Goal: Transaction & Acquisition: Purchase product/service

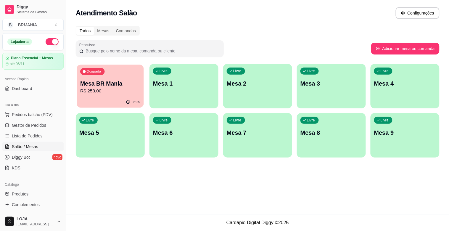
click at [109, 89] on p "R$ 253,00" at bounding box center [110, 91] width 60 height 7
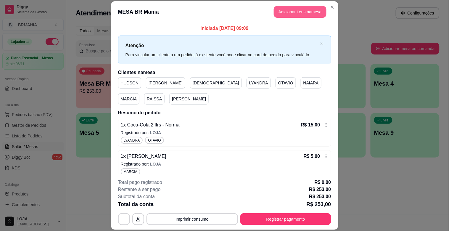
click at [288, 7] on button "Adicionar itens na mesa" at bounding box center [300, 12] width 53 height 12
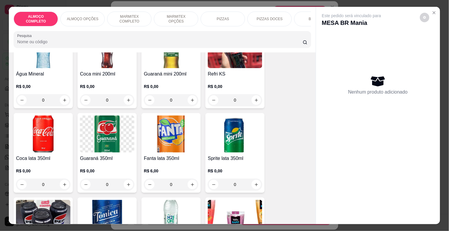
scroll to position [692, 0]
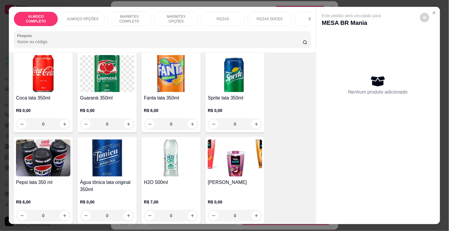
click at [38, 160] on img at bounding box center [43, 157] width 54 height 37
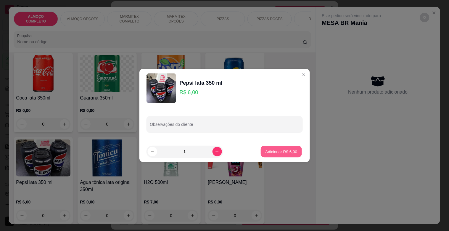
click at [280, 151] on p "Adicionar R$ 6,00" at bounding box center [281, 151] width 32 height 6
type input "1"
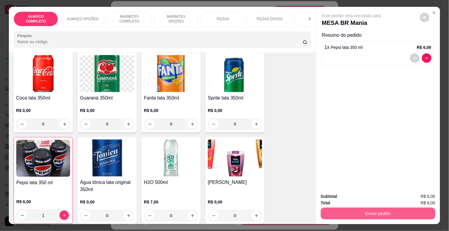
click at [404, 210] on button "Enviar pedido" at bounding box center [378, 213] width 114 height 12
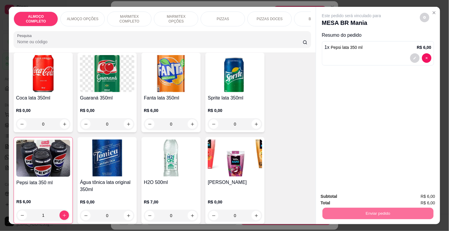
click at [415, 196] on button "Enviar pedido" at bounding box center [419, 195] width 33 height 11
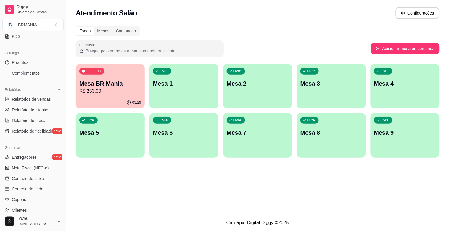
scroll to position [187, 0]
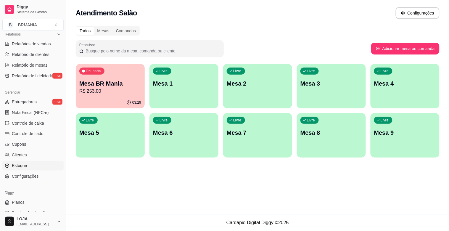
click at [19, 163] on span "Estoque" at bounding box center [19, 166] width 15 height 6
select select "QUANTITY_ORDER"
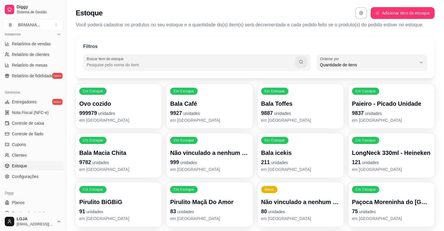
click at [131, 66] on input "Buscar item de estoque" at bounding box center [191, 65] width 209 height 6
type input "PE"
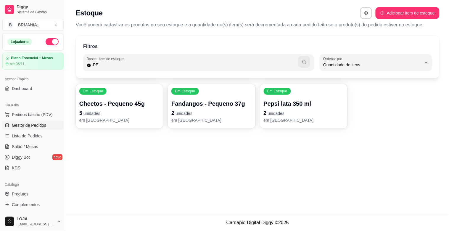
click at [34, 125] on span "Gestor de Pedidos" at bounding box center [29, 125] width 34 height 6
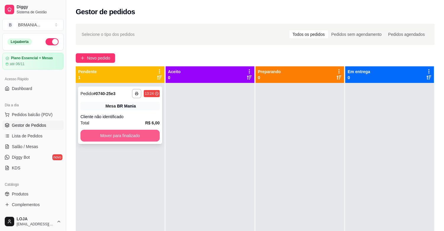
click at [138, 135] on button "Mover para finalizado" at bounding box center [119, 136] width 79 height 12
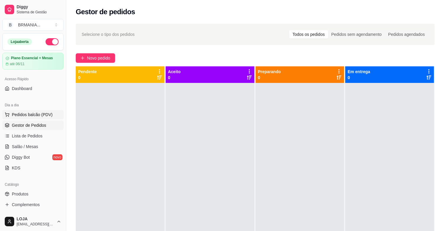
click at [41, 114] on span "Pedidos balcão (PDV)" at bounding box center [32, 115] width 41 height 6
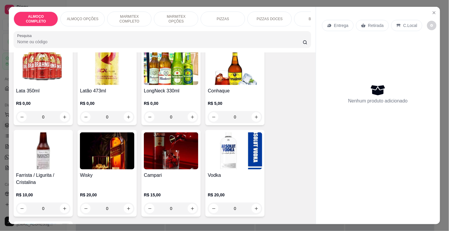
scroll to position [1324, 0]
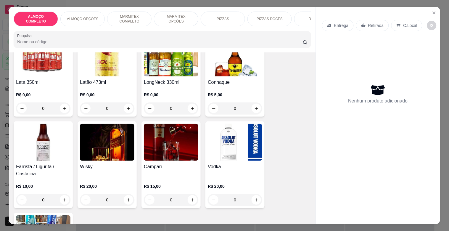
click at [55, 72] on div "Lata 350ml R$ 0,00 0" at bounding box center [43, 77] width 59 height 80
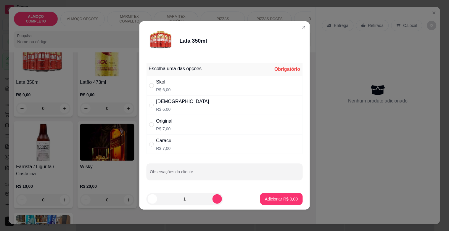
click at [190, 87] on div "Skol R$ 6,00" at bounding box center [224, 86] width 156 height 20
radio input "true"
click at [283, 197] on p "Adicionar R$ 6,00" at bounding box center [281, 199] width 33 height 6
type input "1"
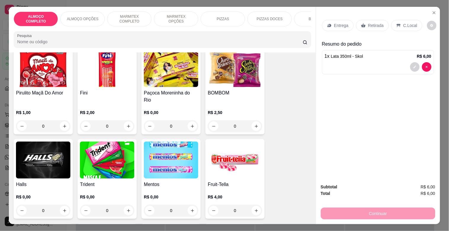
scroll to position [2290, 0]
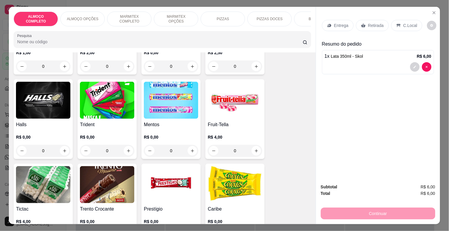
click at [110, 98] on img at bounding box center [107, 100] width 54 height 37
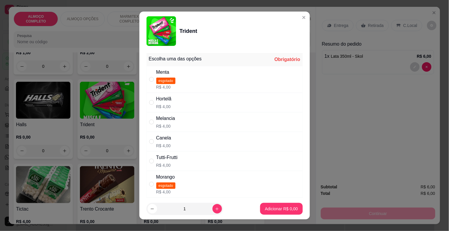
click at [163, 139] on div "Canela" at bounding box center [163, 137] width 15 height 7
radio input "true"
click at [279, 208] on p "Adicionar R$ 4,00" at bounding box center [281, 209] width 33 height 6
type input "1"
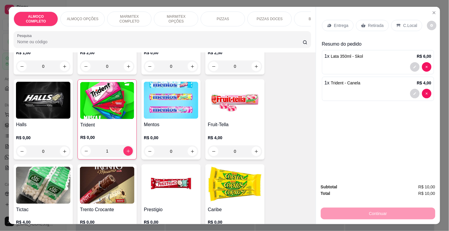
click at [366, 29] on div "Entrega Retirada C.Local" at bounding box center [378, 25] width 112 height 21
click at [368, 26] on p "Retirada" at bounding box center [376, 25] width 16 height 6
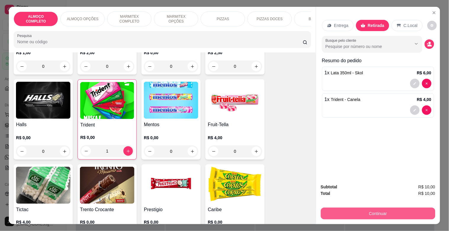
click at [398, 210] on button "Continuar" at bounding box center [378, 213] width 114 height 12
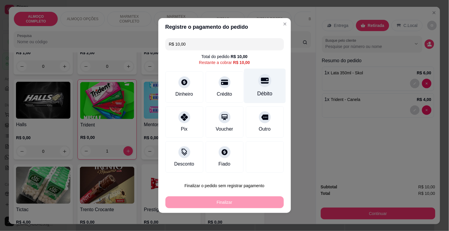
click at [256, 89] on div "Débito" at bounding box center [265, 86] width 42 height 35
type input "R$ 0,00"
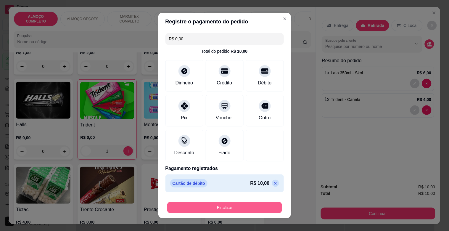
click at [241, 205] on button "Finalizar" at bounding box center [224, 208] width 115 height 12
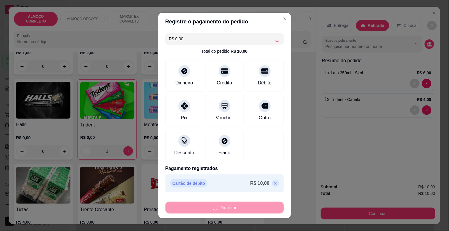
type input "0"
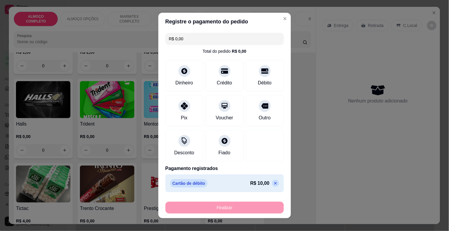
type input "-R$ 10,00"
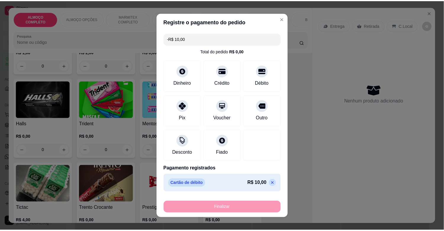
scroll to position [2289, 0]
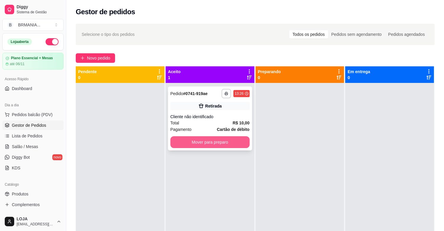
click at [218, 138] on button "Mover para preparo" at bounding box center [209, 142] width 79 height 12
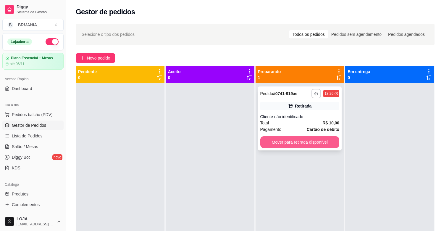
click at [292, 143] on button "Mover para retirada disponível" at bounding box center [299, 142] width 79 height 12
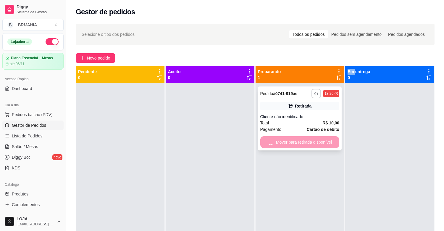
click at [292, 143] on div "Mover para retirada disponível" at bounding box center [299, 142] width 79 height 12
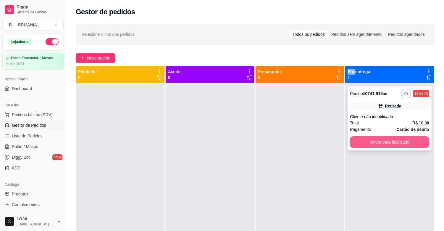
click at [374, 143] on button "Mover para finalizado" at bounding box center [389, 142] width 79 height 12
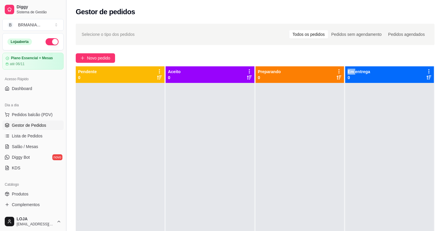
click at [65, 108] on button "Toggle Sidebar" at bounding box center [66, 115] width 5 height 231
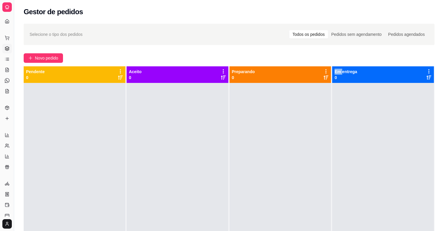
click at [65, 108] on div "Diggy Sistema de Gestão B BRMANIA ... Loja aberta Plano Essencial + Mesas até 0…" at bounding box center [222, 160] width 444 height 321
click at [13, 100] on button "Toggle Sidebar" at bounding box center [14, 115] width 5 height 231
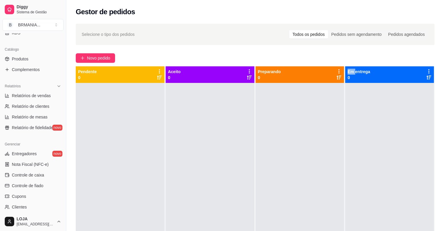
scroll to position [138, 0]
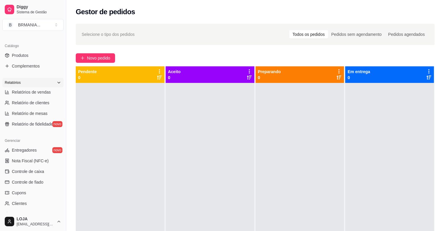
click at [42, 77] on div "Relatórios Relatórios de vendas Relatório de clientes Relatório de mesas Relató…" at bounding box center [33, 103] width 66 height 56
click at [43, 95] on link "Relatórios de vendas" at bounding box center [32, 91] width 61 height 9
select select "ALL"
select select "0"
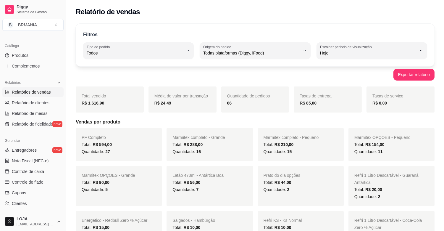
drag, startPoint x: 64, startPoint y: 119, endPoint x: 63, endPoint y: 113, distance: 5.7
click at [63, 113] on div "Diggy Sistema de Gestão B BRMANIA ... Loja aberta Plano Essencial + Mesas até 0…" at bounding box center [33, 115] width 66 height 231
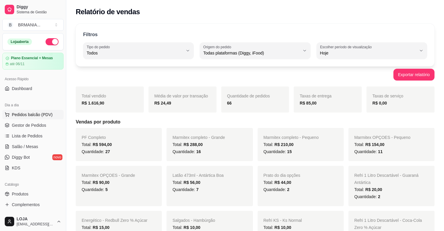
click at [35, 116] on span "Pedidos balcão (PDV)" at bounding box center [32, 115] width 41 height 6
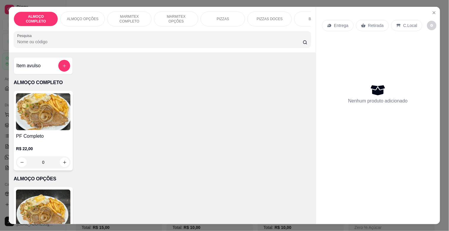
click at [66, 45] on input "Pesquisa" at bounding box center [159, 42] width 285 height 6
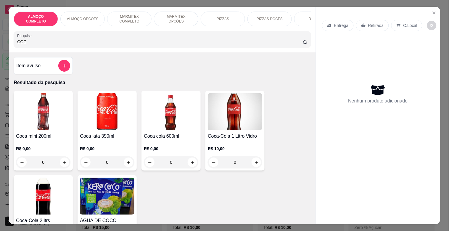
type input "COC"
click at [62, 189] on img at bounding box center [43, 195] width 54 height 37
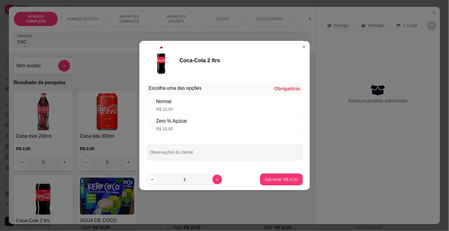
drag, startPoint x: 184, startPoint y: 101, endPoint x: 208, endPoint y: 126, distance: 33.9
click at [185, 101] on div "Normal R$ 15,00" at bounding box center [224, 105] width 156 height 20
radio input "true"
click at [215, 178] on icon "increase-product-quantity" at bounding box center [217, 179] width 4 height 4
type input "2"
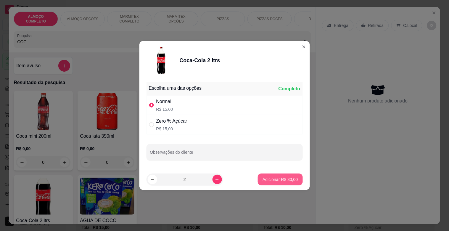
click at [277, 178] on p "Adicionar R$ 30,00" at bounding box center [279, 179] width 35 height 6
type input "2"
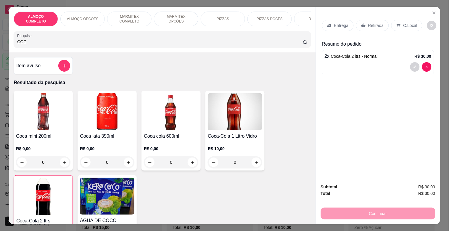
click at [374, 27] on div "Retirada" at bounding box center [372, 25] width 33 height 11
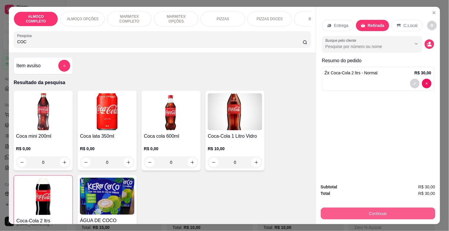
click at [381, 211] on button "Continuar" at bounding box center [378, 213] width 114 height 12
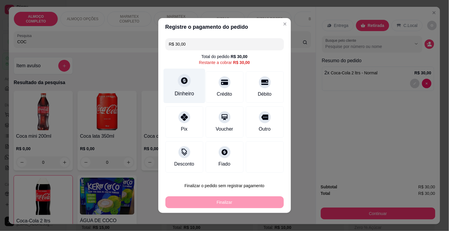
click at [181, 90] on div "Dinheiro" at bounding box center [185, 94] width 20 height 8
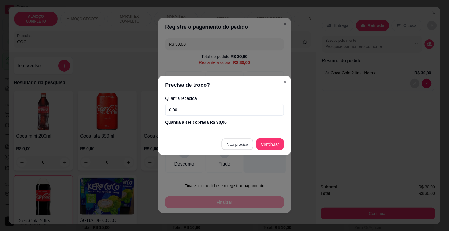
type input "R$ 0,00"
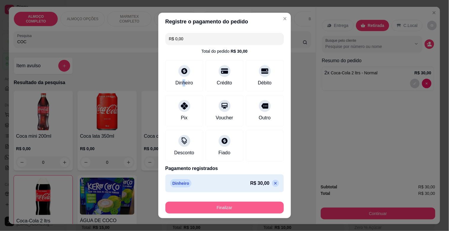
click at [240, 205] on button "Finalizar" at bounding box center [224, 207] width 118 height 12
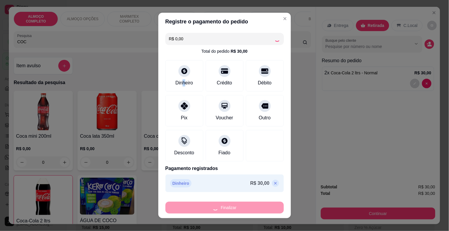
type input "0"
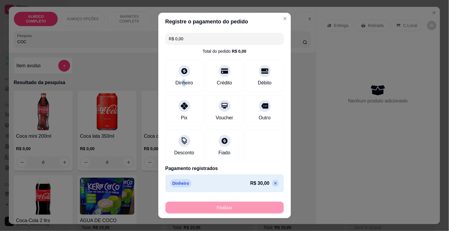
type input "-R$ 30,00"
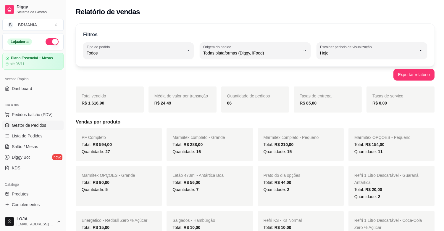
click at [35, 125] on span "Gestor de Pedidos" at bounding box center [29, 125] width 34 height 6
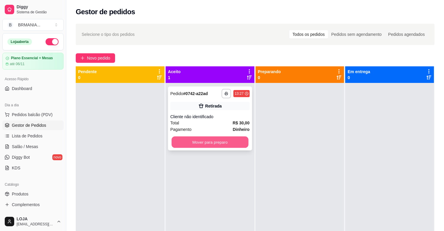
click at [229, 145] on button "Mover para preparo" at bounding box center [210, 142] width 77 height 12
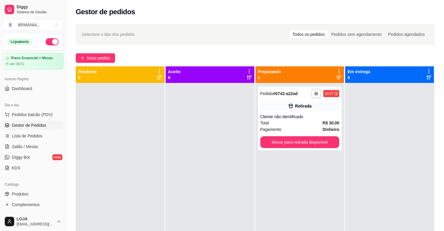
click at [389, 138] on div at bounding box center [389, 198] width 89 height 231
click at [321, 143] on button "Mover para retirada disponível" at bounding box center [299, 142] width 79 height 12
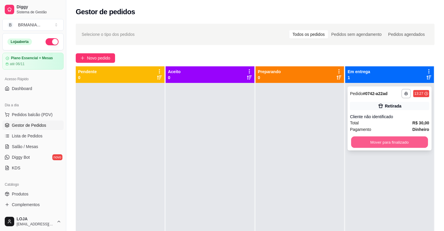
click at [402, 140] on button "Mover para finalizado" at bounding box center [389, 142] width 77 height 12
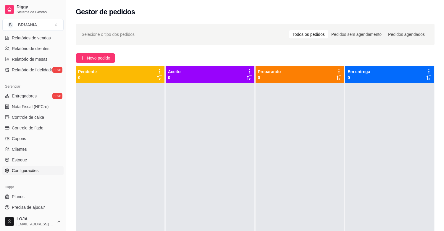
scroll to position [190, 0]
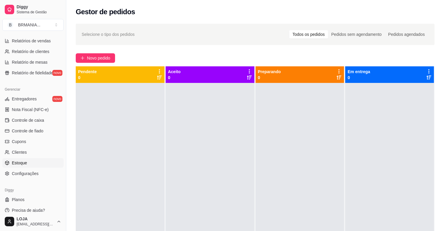
click at [30, 161] on link "Estoque" at bounding box center [32, 162] width 61 height 9
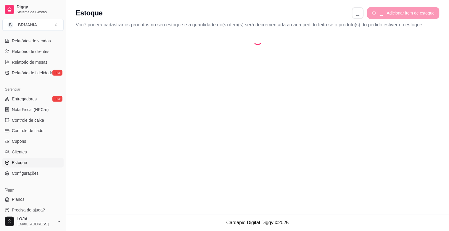
select select "QUANTITY_ORDER"
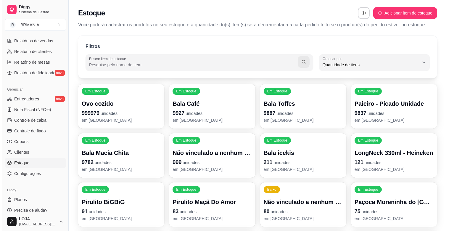
scroll to position [5, 0]
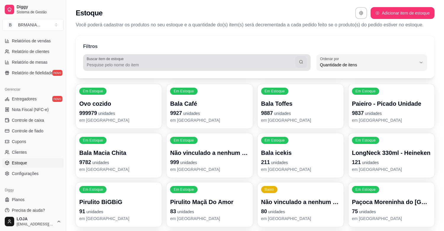
drag, startPoint x: 104, startPoint y: 66, endPoint x: 105, endPoint y: 70, distance: 3.9
click at [104, 68] on div at bounding box center [197, 62] width 220 height 12
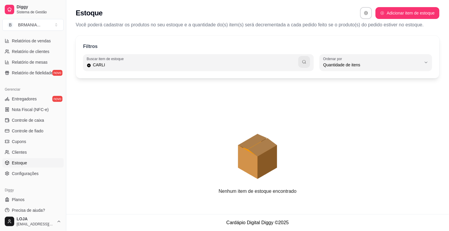
type input "CARLI"
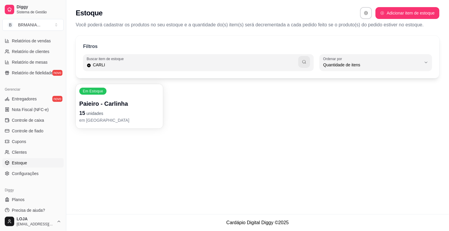
click at [136, 118] on p "em [GEOGRAPHIC_DATA]" at bounding box center [119, 120] width 80 height 6
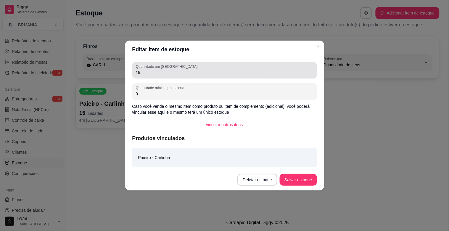
click at [156, 72] on input "15" at bounding box center [224, 73] width 177 height 6
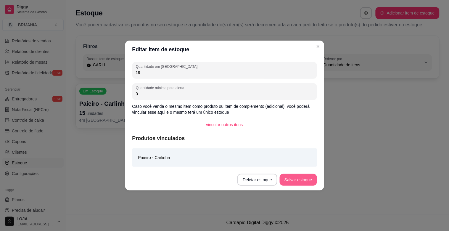
type input "19"
click at [295, 175] on button "Salvar estoque" at bounding box center [298, 180] width 37 height 12
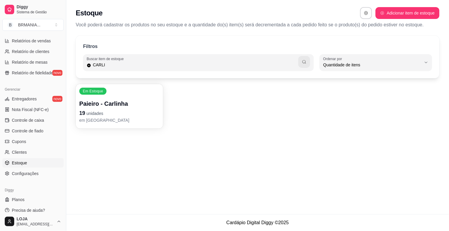
scroll to position [0, 0]
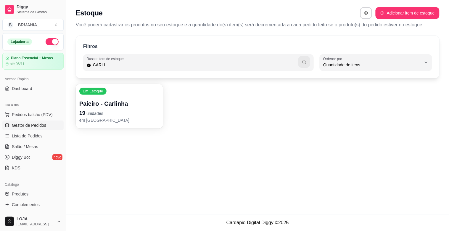
click at [41, 124] on span "Gestor de Pedidos" at bounding box center [29, 125] width 34 height 6
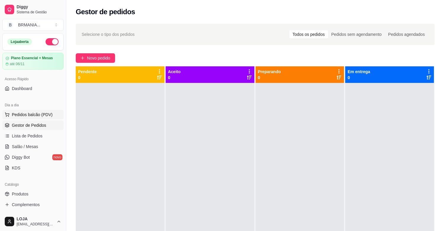
click at [55, 112] on button "Pedidos balcão (PDV)" at bounding box center [32, 114] width 61 height 9
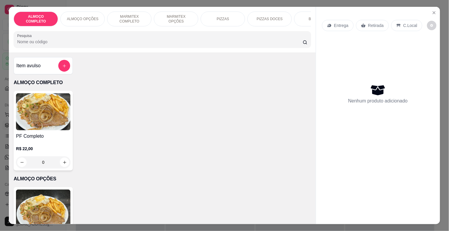
click at [55, 126] on img at bounding box center [43, 111] width 54 height 37
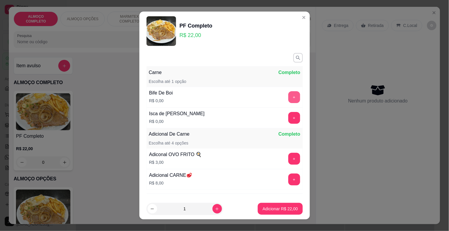
click at [288, 92] on button "+" at bounding box center [294, 97] width 12 height 12
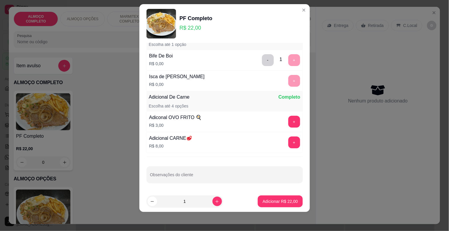
scroll to position [30, 0]
click at [215, 200] on icon "increase-product-quantity" at bounding box center [217, 201] width 4 height 4
type input "2"
click at [258, 198] on button "Adicionar R$ 44,00" at bounding box center [280, 201] width 45 height 12
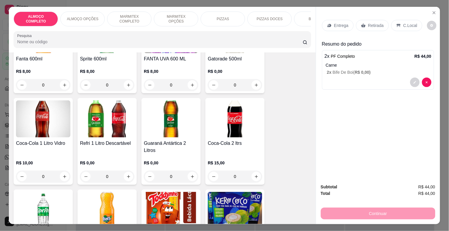
scroll to position [1025, 0]
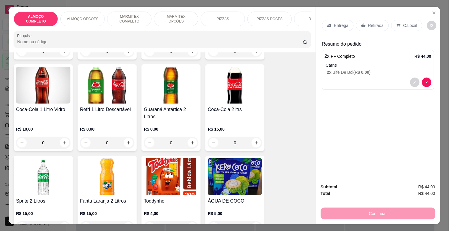
click at [23, 120] on div "R$ 10,00 0" at bounding box center [43, 134] width 54 height 28
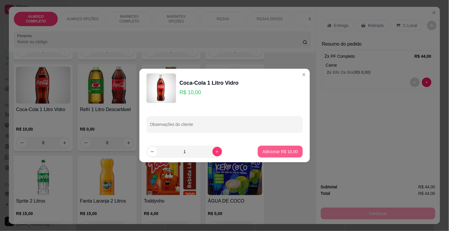
click at [266, 155] on button "Adicionar R$ 10,00" at bounding box center [280, 152] width 45 height 12
type input "1"
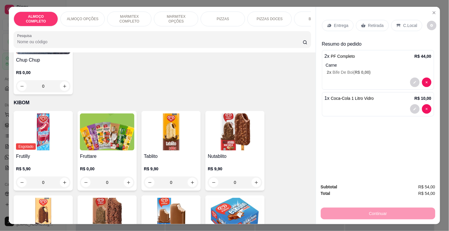
scroll to position [3084, 0]
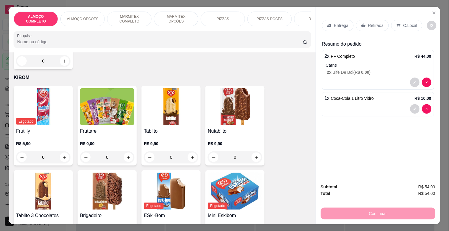
click at [176, 102] on img at bounding box center [171, 106] width 54 height 37
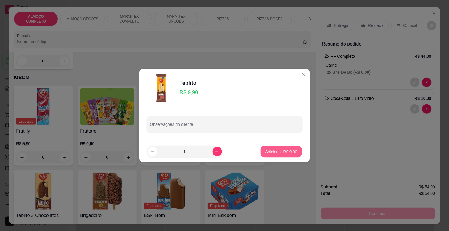
click at [275, 152] on p "Adicionar R$ 9,90" at bounding box center [281, 151] width 32 height 6
type input "1"
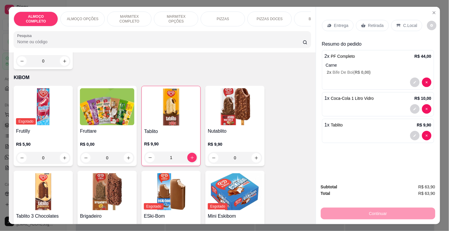
click at [396, 23] on icon at bounding box center [398, 25] width 5 height 5
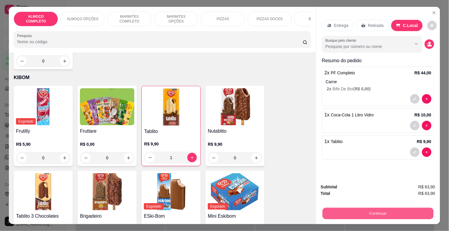
click at [372, 209] on button "Continuar" at bounding box center [377, 213] width 111 height 12
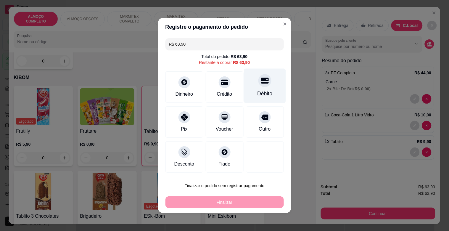
drag, startPoint x: 261, startPoint y: 86, endPoint x: 231, endPoint y: 135, distance: 57.8
click at [261, 86] on div "Débito" at bounding box center [265, 86] width 42 height 35
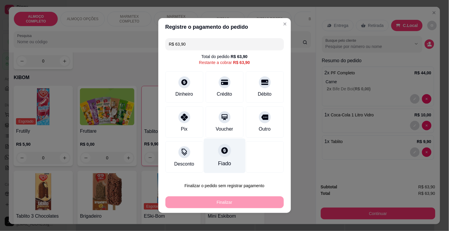
type input "R$ 0,00"
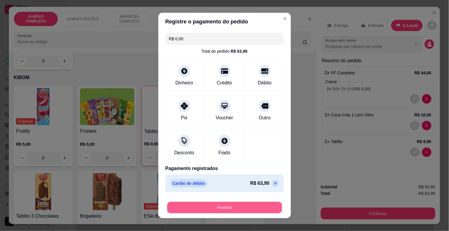
click at [225, 205] on button "Finalizar" at bounding box center [224, 208] width 115 height 12
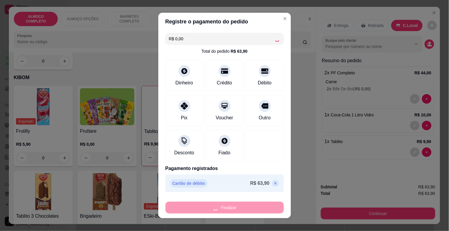
type input "0"
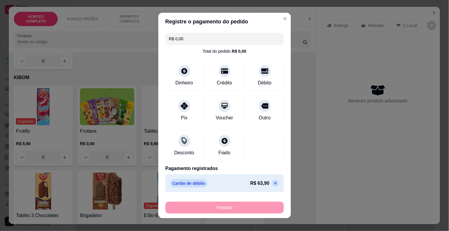
type input "-R$ 63,90"
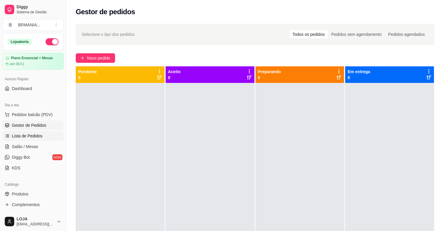
click at [42, 134] on link "Lista de Pedidos" at bounding box center [32, 135] width 61 height 9
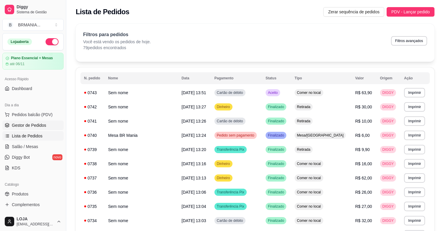
click at [30, 125] on span "Gestor de Pedidos" at bounding box center [29, 125] width 34 height 6
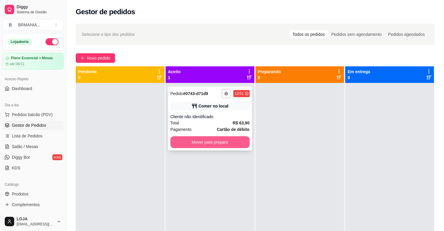
click at [190, 141] on button "Mover para preparo" at bounding box center [209, 142] width 79 height 12
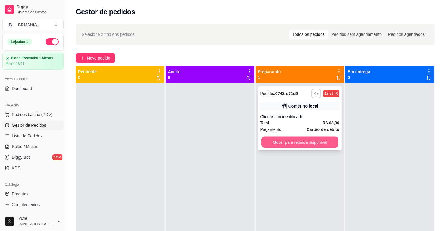
click at [298, 138] on button "Mover para retirada disponível" at bounding box center [299, 142] width 77 height 12
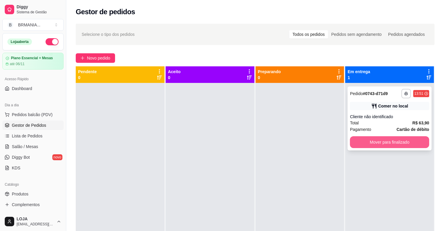
click at [400, 141] on button "Mover para finalizado" at bounding box center [389, 142] width 79 height 12
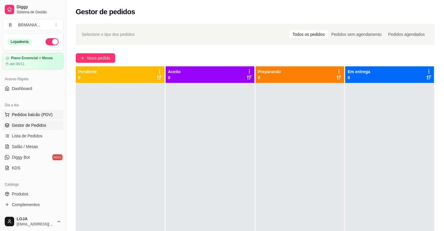
click at [45, 113] on span "Pedidos balcão (PDV)" at bounding box center [32, 115] width 41 height 6
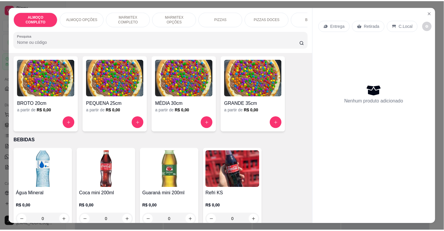
scroll to position [504, 0]
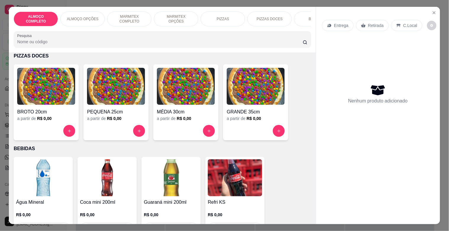
click at [49, 185] on img at bounding box center [43, 177] width 54 height 37
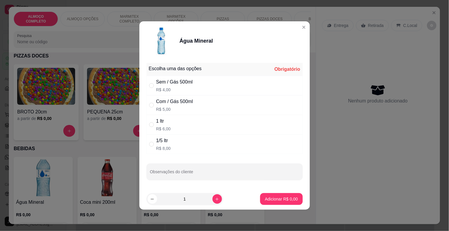
click at [183, 98] on div "Com / Gás 500ml" at bounding box center [174, 101] width 37 height 7
radio input "true"
click at [212, 196] on button "increase-product-quantity" at bounding box center [216, 198] width 9 height 9
type input "2"
click at [281, 195] on button "Adicionar R$ 10,00" at bounding box center [280, 199] width 43 height 12
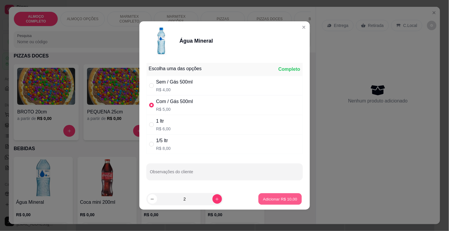
type input "2"
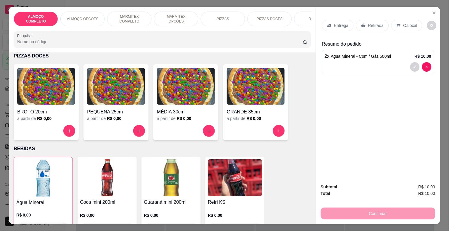
click at [376, 22] on p "Retirada" at bounding box center [376, 25] width 16 height 6
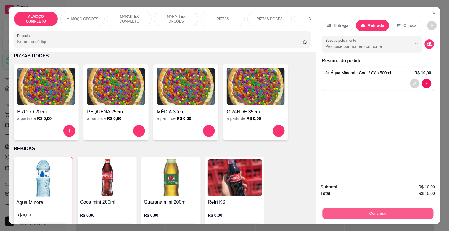
click at [394, 213] on button "Continuar" at bounding box center [377, 213] width 111 height 12
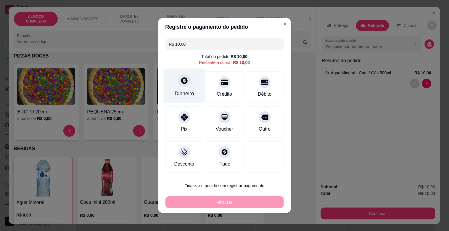
click at [184, 89] on div "Dinheiro" at bounding box center [184, 86] width 42 height 35
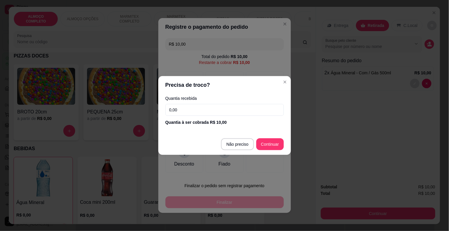
click at [201, 102] on div "Quantia recebida 0,00 Quantia à ser cobrada R$ 10,00" at bounding box center [224, 111] width 133 height 34
click at [202, 112] on input "0,00" at bounding box center [224, 110] width 118 height 12
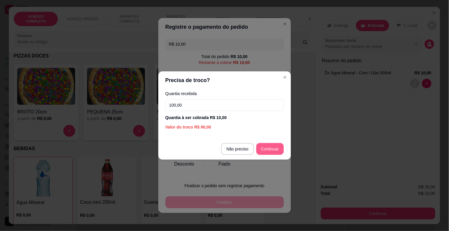
type input "100,00"
type input "R$ 0,00"
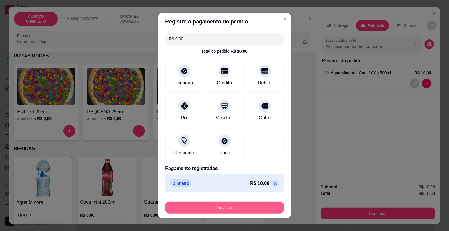
click at [220, 209] on button "Finalizar" at bounding box center [224, 207] width 118 height 12
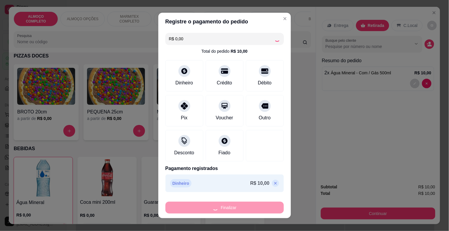
type input "0"
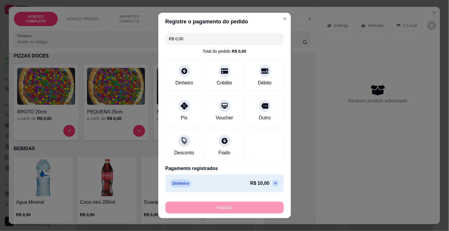
type input "-R$ 10,00"
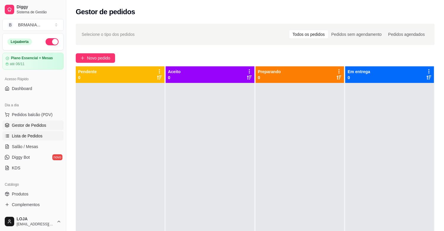
click at [50, 136] on link "Lista de Pedidos" at bounding box center [32, 135] width 61 height 9
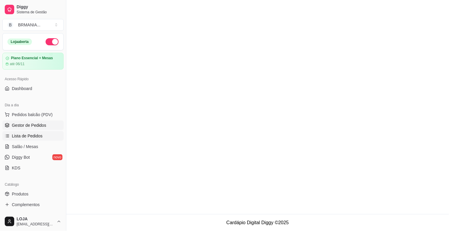
click at [39, 122] on span "Gestor de Pedidos" at bounding box center [29, 125] width 34 height 6
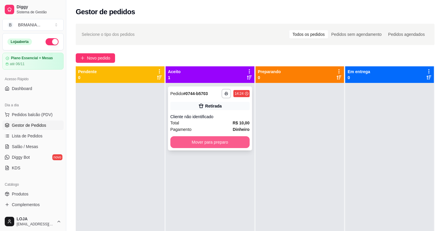
click at [213, 143] on button "Mover para preparo" at bounding box center [209, 142] width 79 height 12
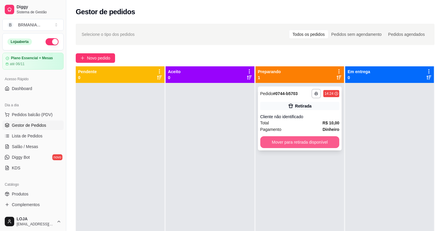
click at [297, 141] on button "Mover para retirada disponível" at bounding box center [299, 142] width 79 height 12
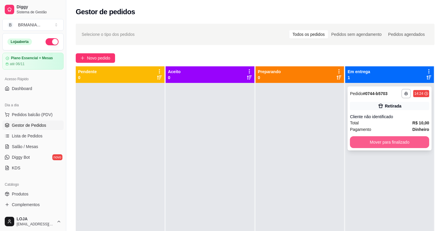
click at [372, 140] on button "Mover para finalizado" at bounding box center [389, 142] width 79 height 12
